Goal: Find specific page/section: Find specific page/section

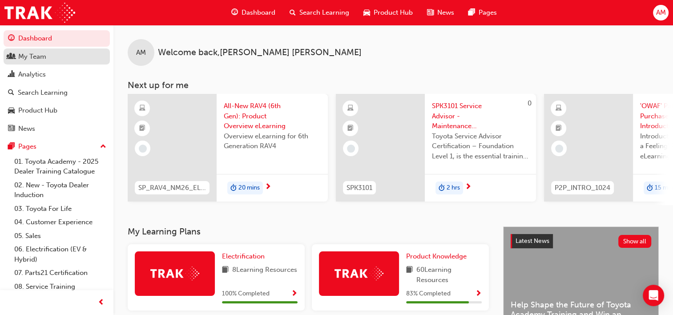
click at [57, 60] on div "My Team" at bounding box center [56, 56] width 97 height 11
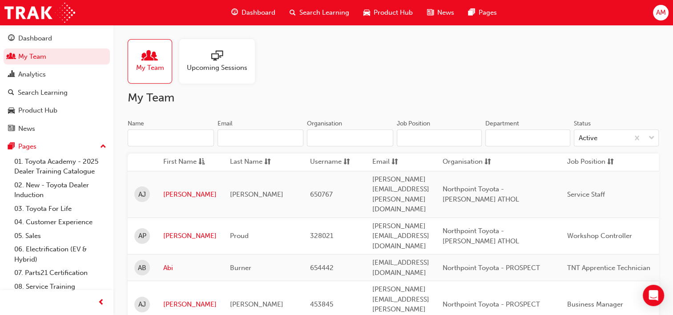
click at [169, 141] on input "Name" at bounding box center [171, 137] width 86 height 17
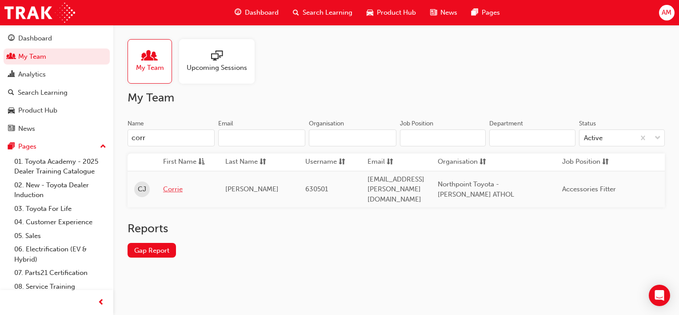
type input "corr"
click at [173, 184] on link "Corrie" at bounding box center [187, 189] width 49 height 10
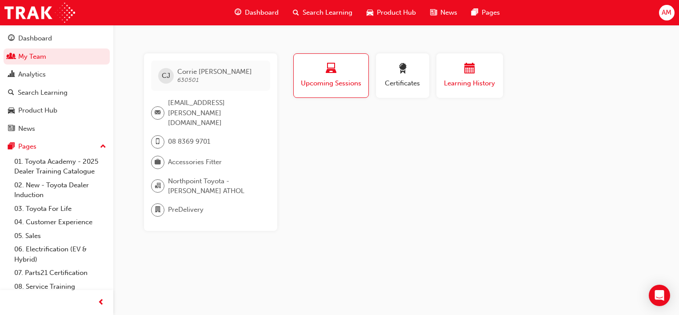
click at [484, 84] on span "Learning History" at bounding box center [469, 83] width 53 height 10
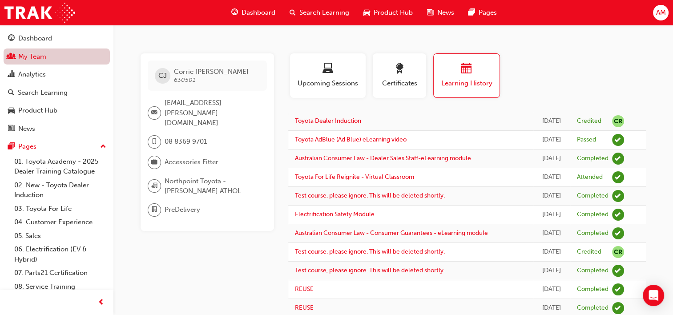
click at [41, 59] on link "My Team" at bounding box center [57, 56] width 106 height 16
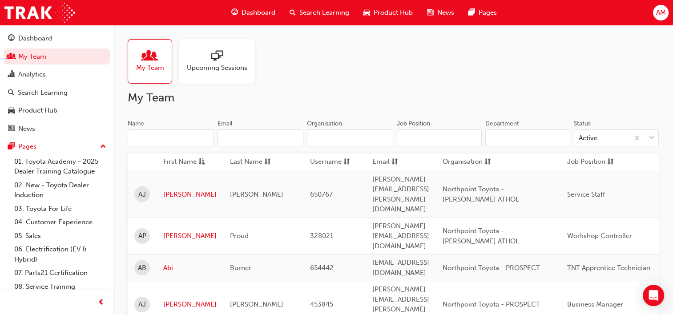
click at [171, 141] on input "Name" at bounding box center [171, 137] width 86 height 17
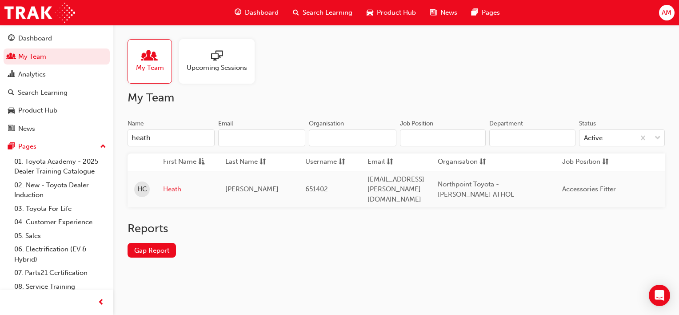
type input "heath"
click at [175, 184] on link "Heath" at bounding box center [187, 189] width 49 height 10
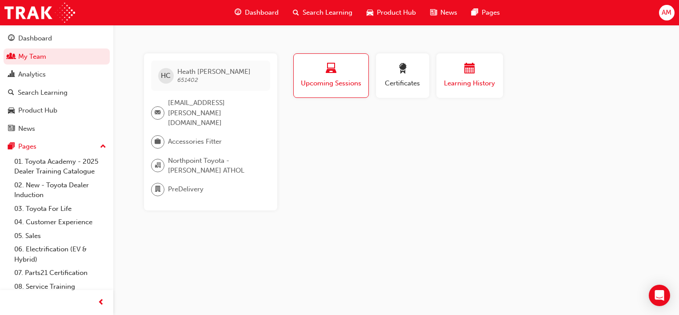
click at [444, 78] on div "Learning History" at bounding box center [469, 75] width 53 height 25
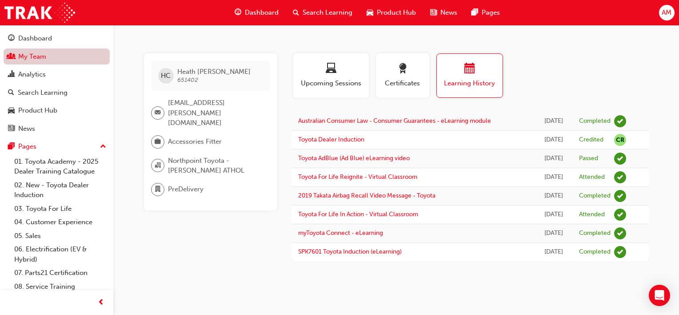
click at [47, 57] on link "My Team" at bounding box center [57, 56] width 106 height 16
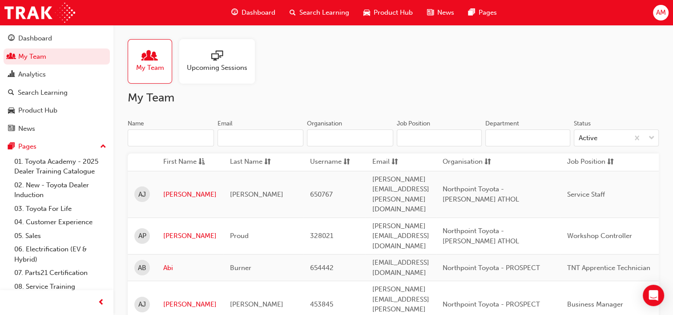
click at [159, 140] on input "Name" at bounding box center [171, 137] width 86 height 17
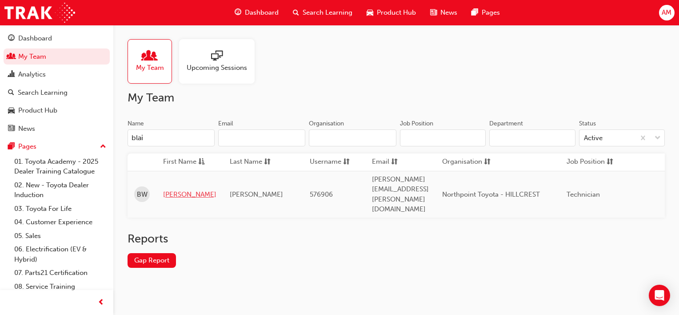
type input "blai"
click at [171, 189] on link "[PERSON_NAME]" at bounding box center [189, 194] width 53 height 10
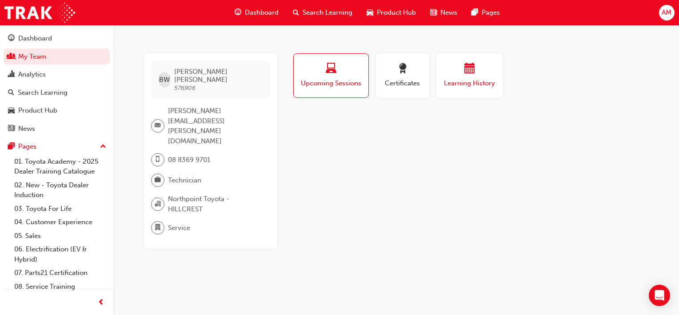
click at [471, 72] on span "calendar-icon" at bounding box center [470, 69] width 11 height 12
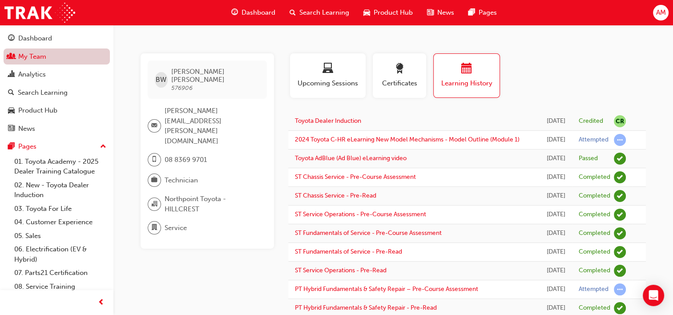
click at [43, 60] on link "My Team" at bounding box center [57, 56] width 106 height 16
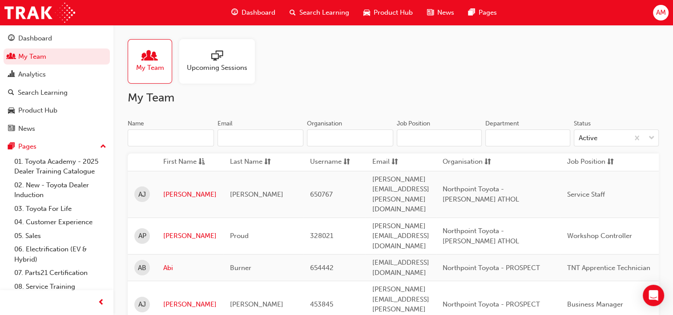
click at [160, 136] on input "Name" at bounding box center [171, 137] width 86 height 17
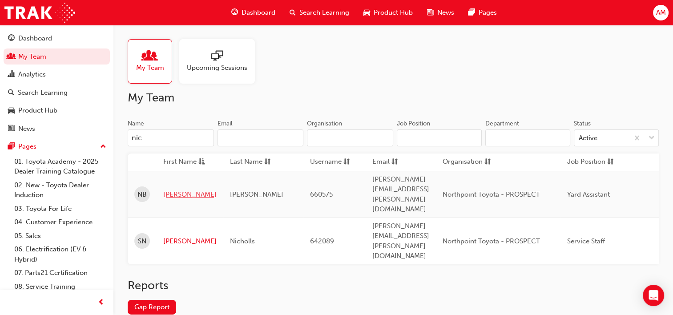
type input "nic"
click at [177, 189] on link "[PERSON_NAME]" at bounding box center [189, 194] width 53 height 10
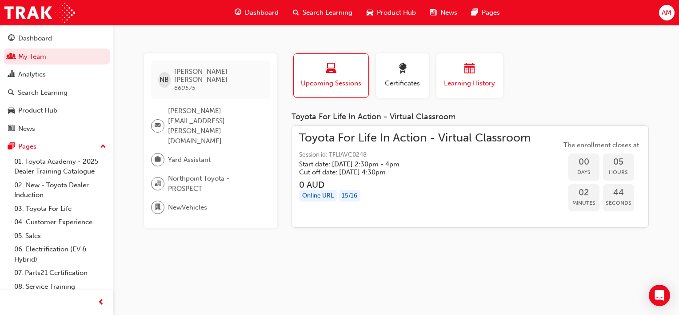
click at [458, 76] on div "button" at bounding box center [469, 70] width 53 height 14
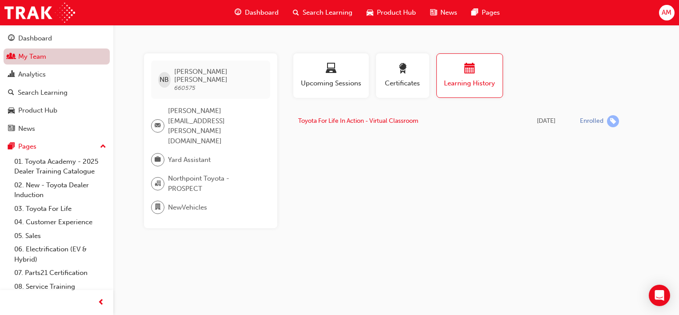
click at [37, 53] on link "My Team" at bounding box center [57, 56] width 106 height 16
